Goal: Task Accomplishment & Management: Manage account settings

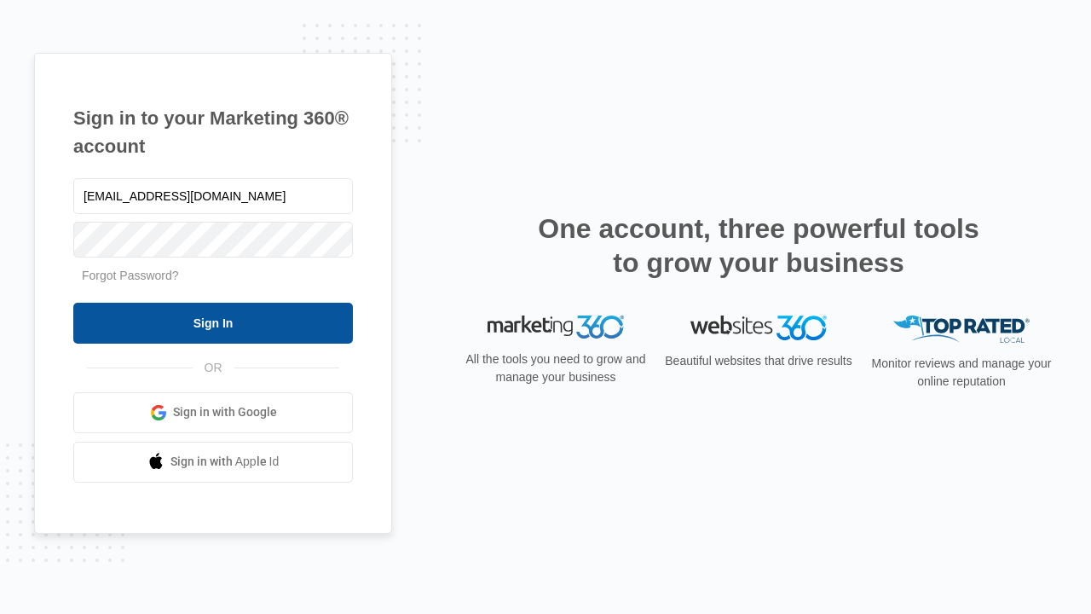
click at [213, 322] on input "Sign In" at bounding box center [213, 323] width 280 height 41
